Goal: Information Seeking & Learning: Learn about a topic

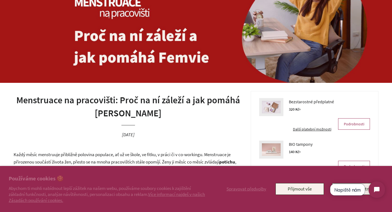
click at [351, 192] on span "Napiště nám" at bounding box center [348, 190] width 26 height 6
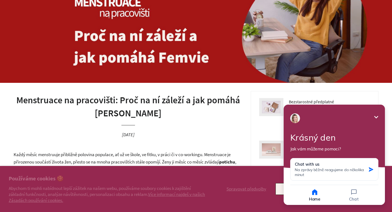
click at [378, 117] on icon "Minimize" at bounding box center [377, 117] width 4 height 2
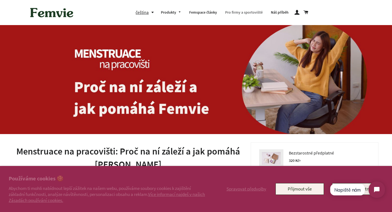
click at [246, 13] on link "Pro firmy a sportoviště" at bounding box center [244, 12] width 46 height 14
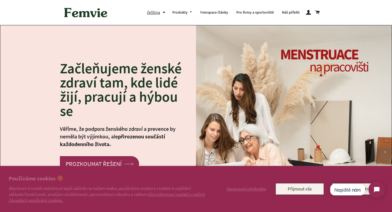
click at [143, 84] on h2 "Začleňujeme ženské zdraví tam, kde lidé žijí, pracují a hýbou se" at bounding box center [124, 89] width 128 height 57
click at [86, 14] on img at bounding box center [85, 12] width 49 height 17
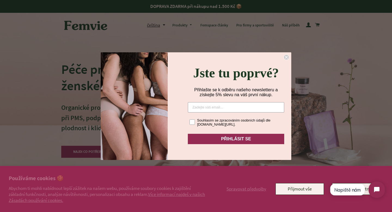
click at [286, 55] on circle "Close dialog" at bounding box center [286, 57] width 5 height 5
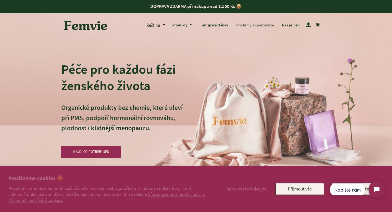
click at [255, 22] on link "Pro firmy a sportoviště" at bounding box center [255, 25] width 46 height 14
